Goal: Information Seeking & Learning: Learn about a topic

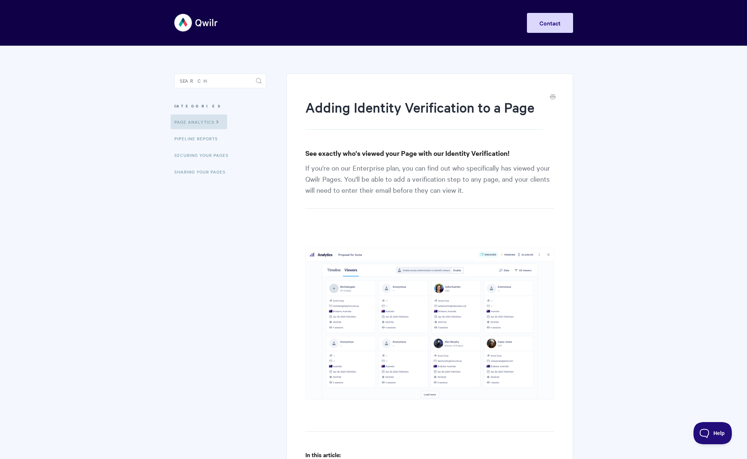
click at [194, 22] on img at bounding box center [196, 23] width 44 height 28
